Goal: Connect with others: Establish contact or relationships with other users

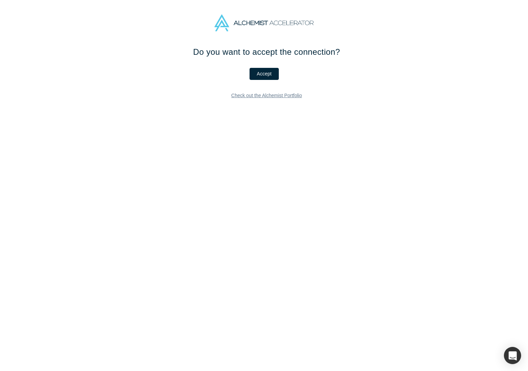
click at [255, 73] on button "Accept" at bounding box center [263, 74] width 29 height 12
